Goal: Task Accomplishment & Management: Manage account settings

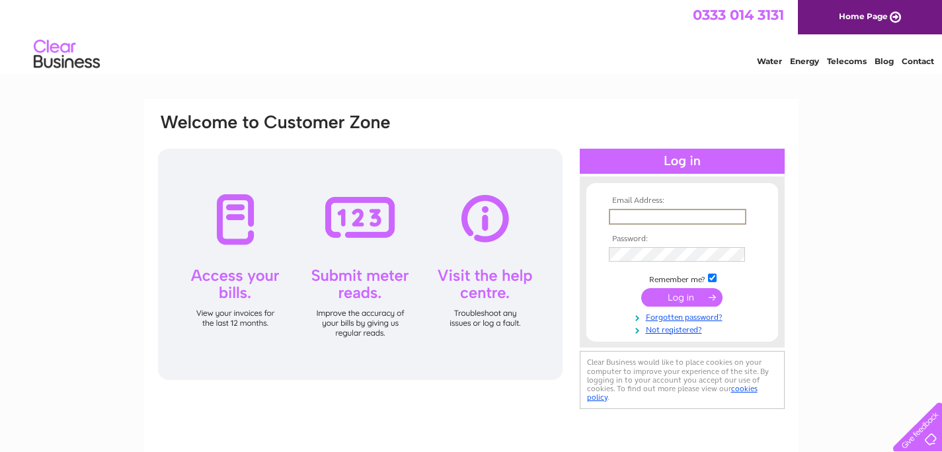
type input "enquiries@lochnellarms.co.uk"
click at [678, 218] on input "[EMAIL_ADDRESS][DOMAIN_NAME]" at bounding box center [678, 217] width 138 height 16
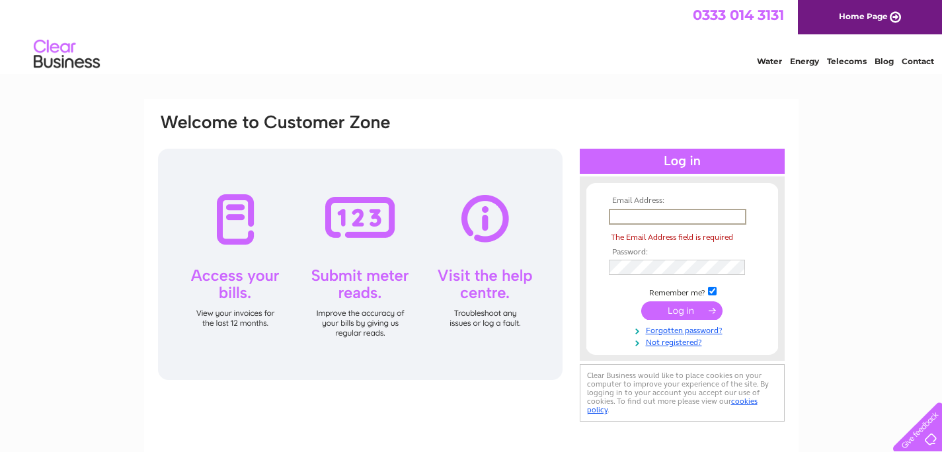
click at [679, 217] on input "text" at bounding box center [678, 217] width 138 height 16
click at [710, 174] on div "Email Address: The Email Address field is required Password:" at bounding box center [682, 287] width 205 height 276
click at [647, 222] on input "text" at bounding box center [678, 217] width 138 height 16
type input "enquiries@lochnellqrms.co.uk"
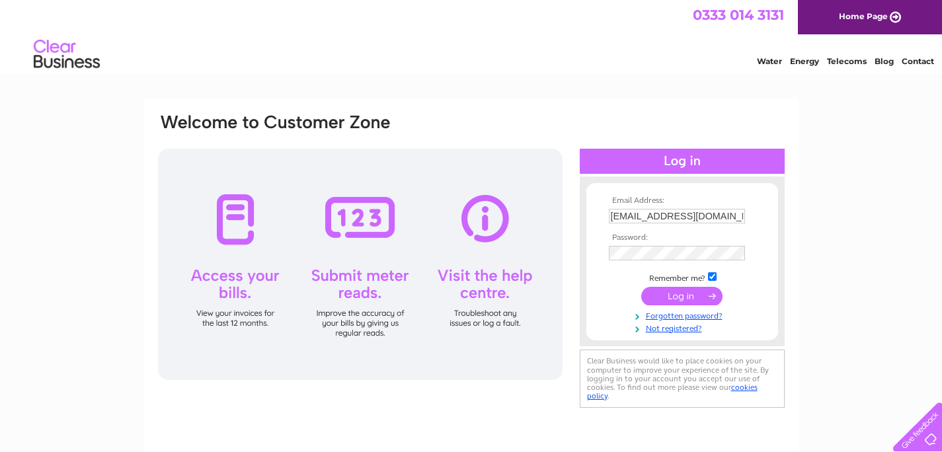
click at [659, 295] on input "submit" at bounding box center [681, 296] width 81 height 19
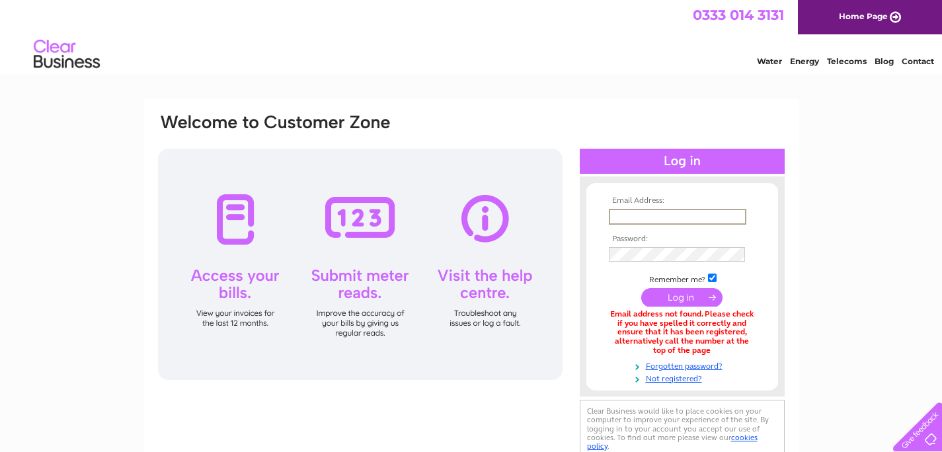
type input "[EMAIL_ADDRESS][DOMAIN_NAME]"
click at [671, 294] on input "submit" at bounding box center [681, 296] width 81 height 19
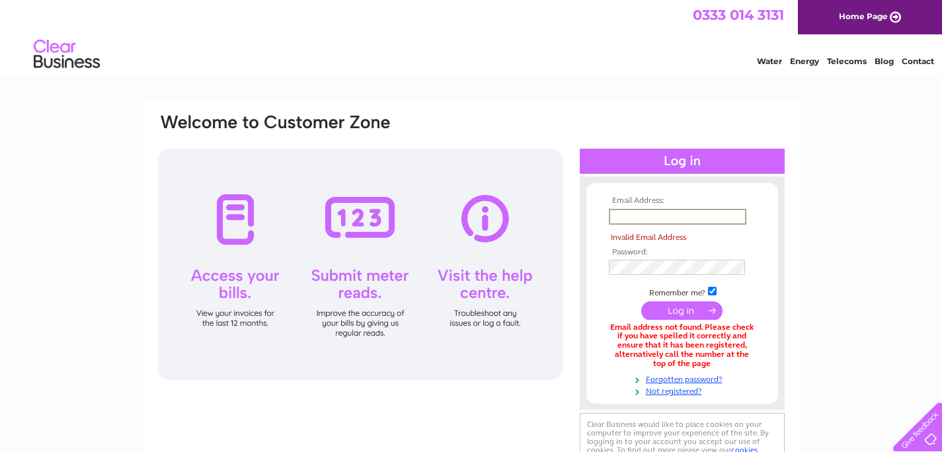
type input "[EMAIL_ADDRESS][DOMAIN_NAME]"
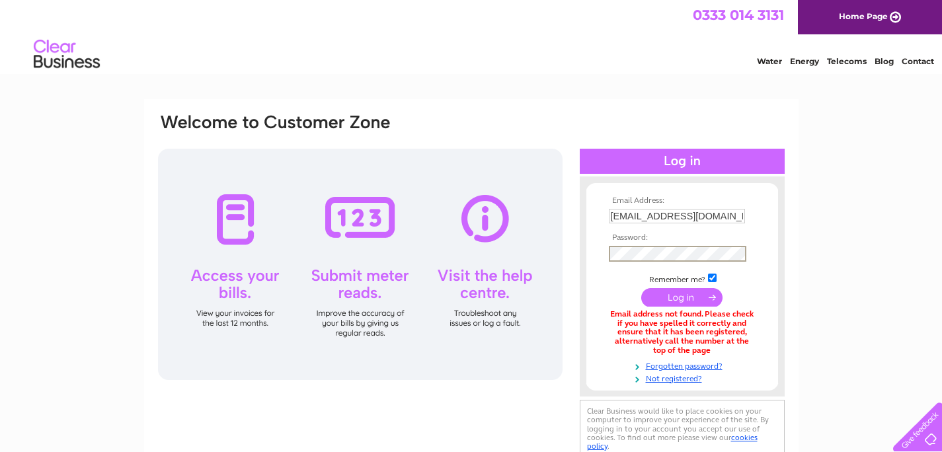
click at [669, 296] on input "submit" at bounding box center [681, 297] width 81 height 19
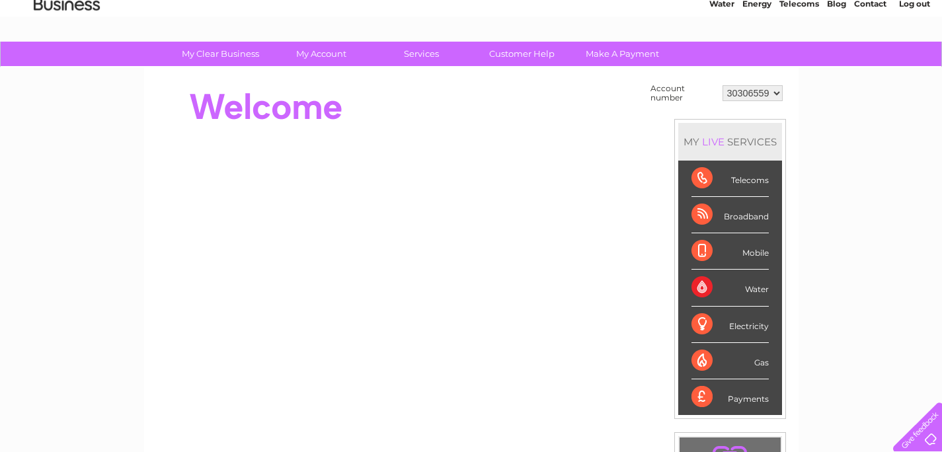
scroll to position [61, 0]
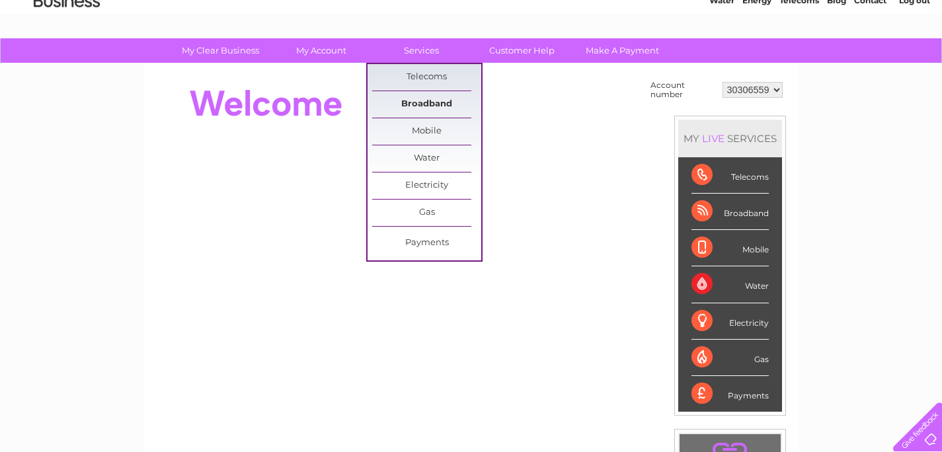
click at [446, 105] on link "Broadband" at bounding box center [426, 104] width 109 height 26
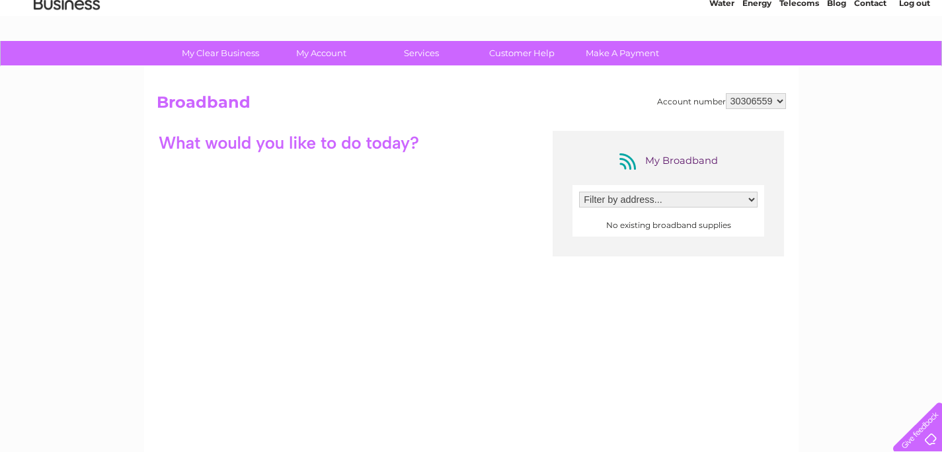
scroll to position [76, 0]
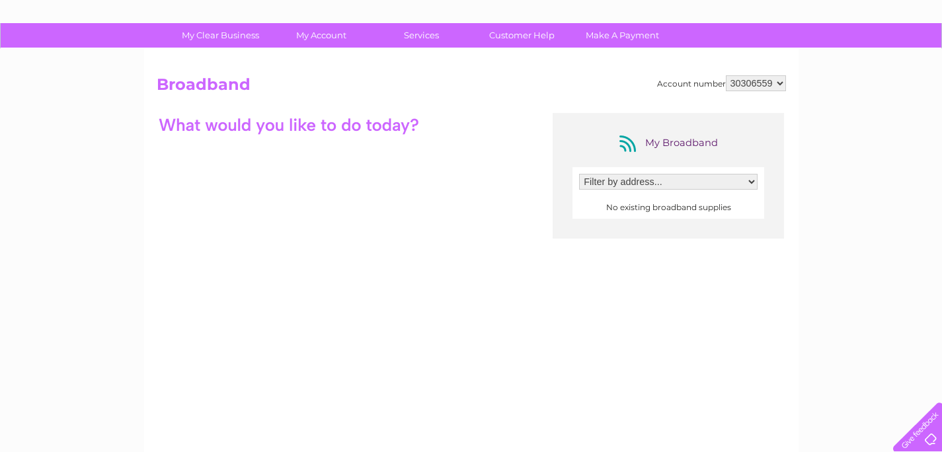
click at [700, 184] on select "Filter by address..." at bounding box center [668, 182] width 179 height 16
click at [579, 174] on select "Filter by address..." at bounding box center [668, 182] width 179 height 16
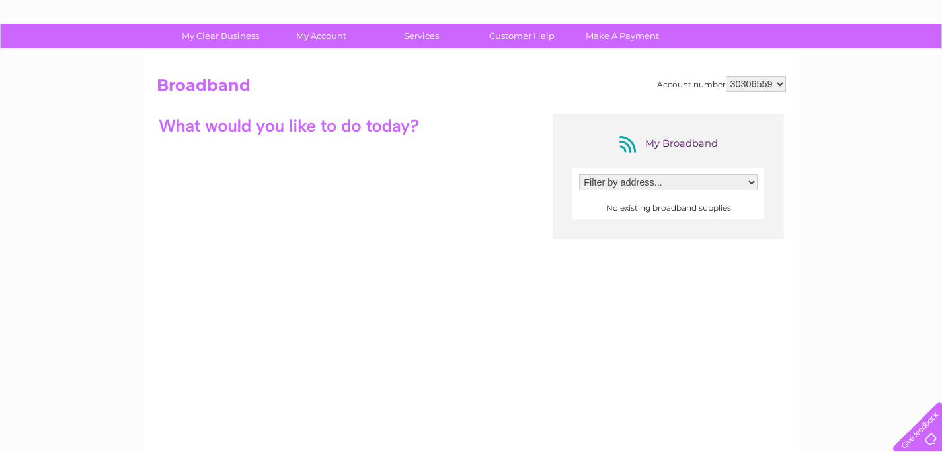
scroll to position [0, 0]
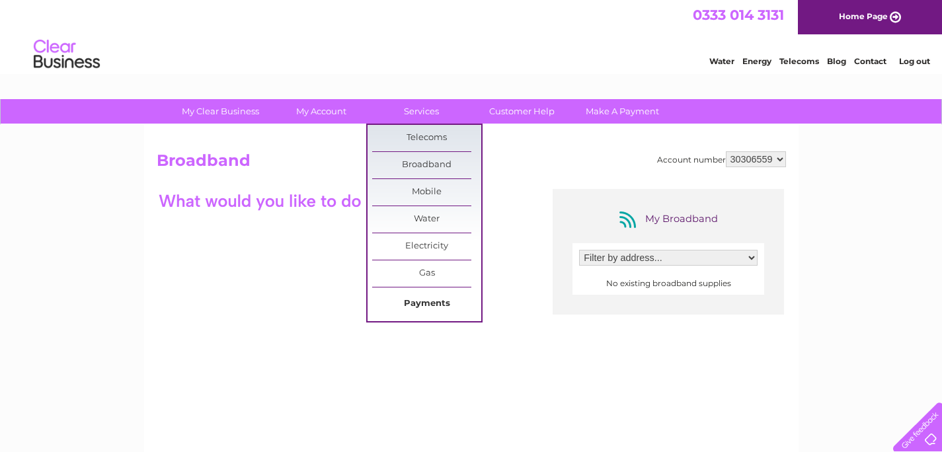
click at [428, 303] on link "Payments" at bounding box center [426, 304] width 109 height 26
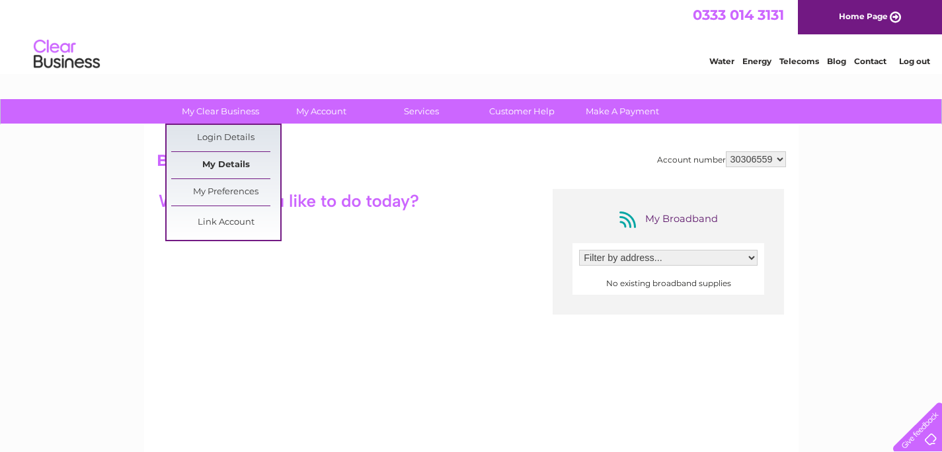
click at [241, 165] on link "My Details" at bounding box center [225, 165] width 109 height 26
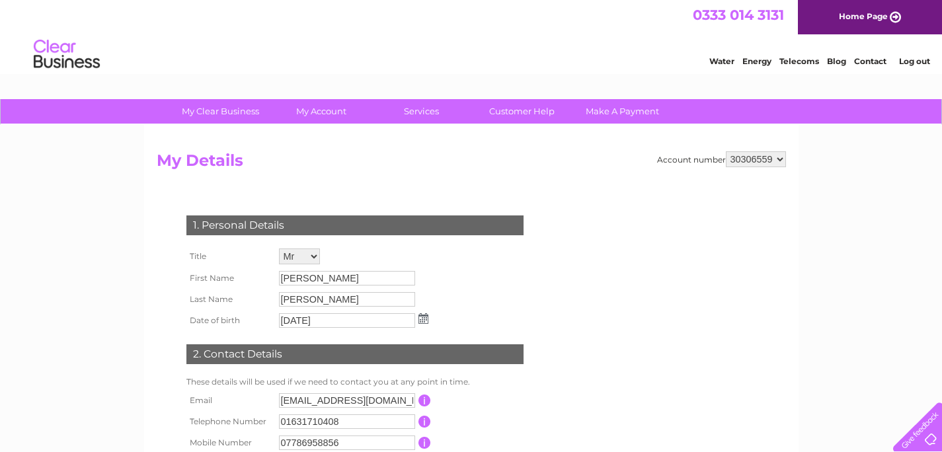
click at [806, 77] on html "0333 014 3131 Home Page Water Energy Telecoms Blog Contact Log out" at bounding box center [471, 38] width 942 height 77
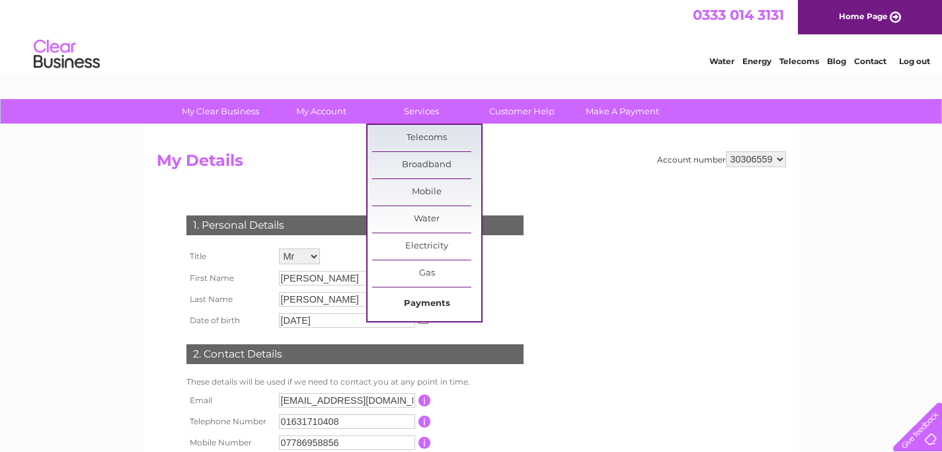
click at [436, 303] on link "Payments" at bounding box center [426, 304] width 109 height 26
